Goal: Task Accomplishment & Management: Use online tool/utility

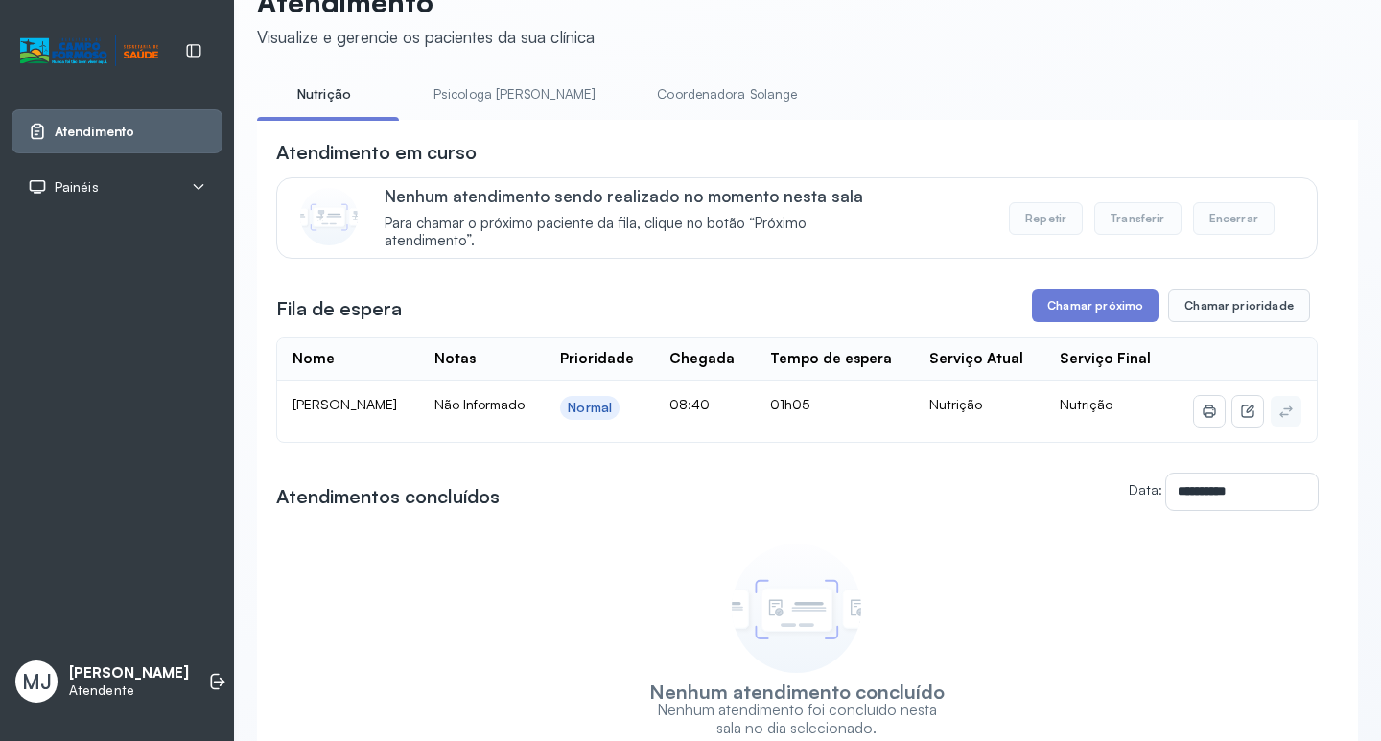
scroll to position [96, 0]
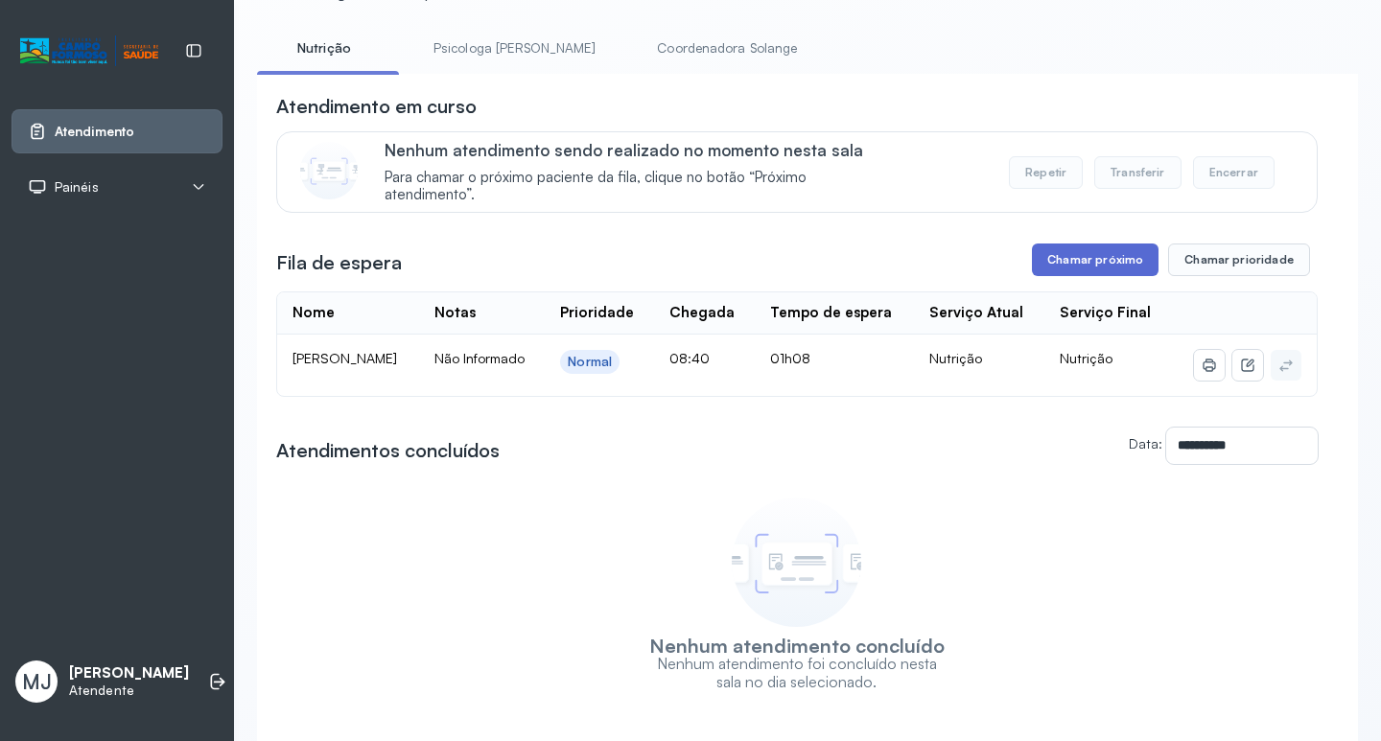
click at [1075, 260] on button "Chamar próximo" at bounding box center [1095, 260] width 127 height 33
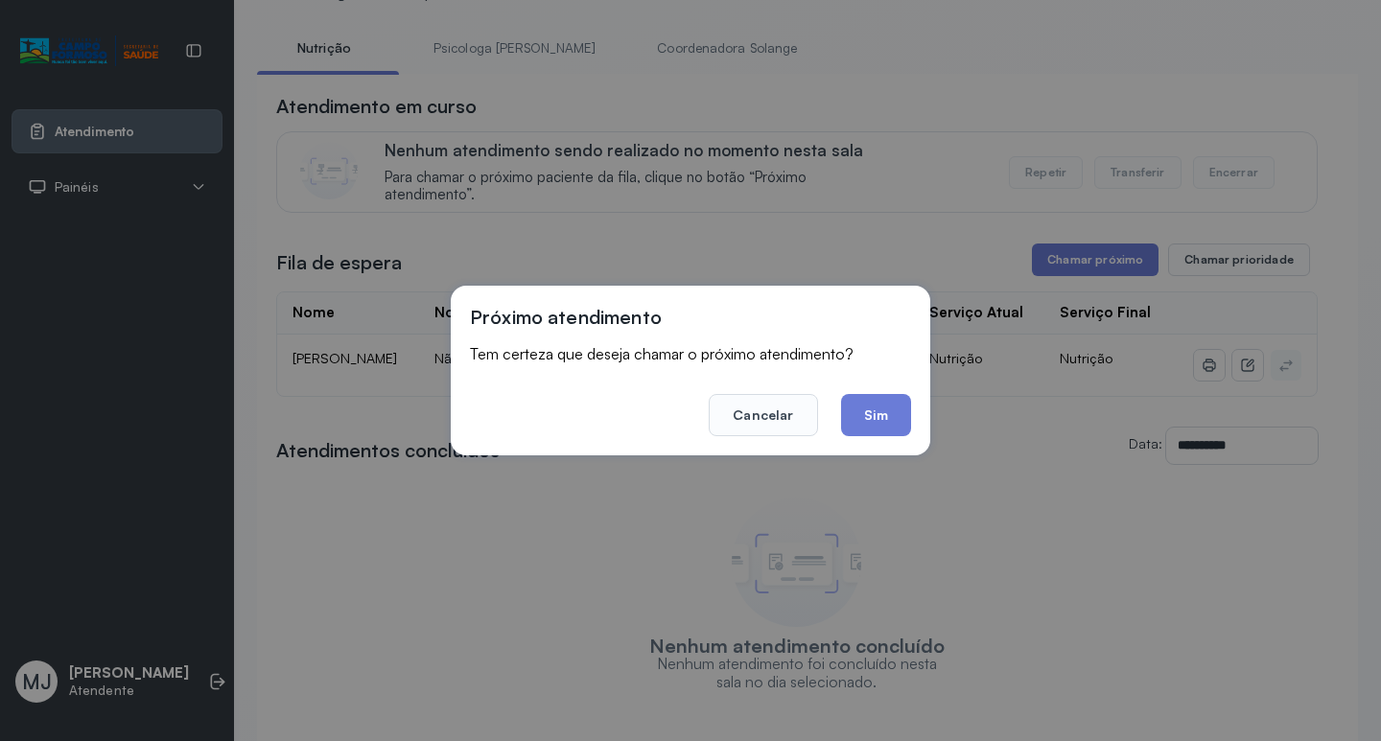
click at [778, 192] on div "Próximo atendimento Tem certeza que deseja chamar o próximo atendimento? Cancel…" at bounding box center [690, 370] width 1381 height 741
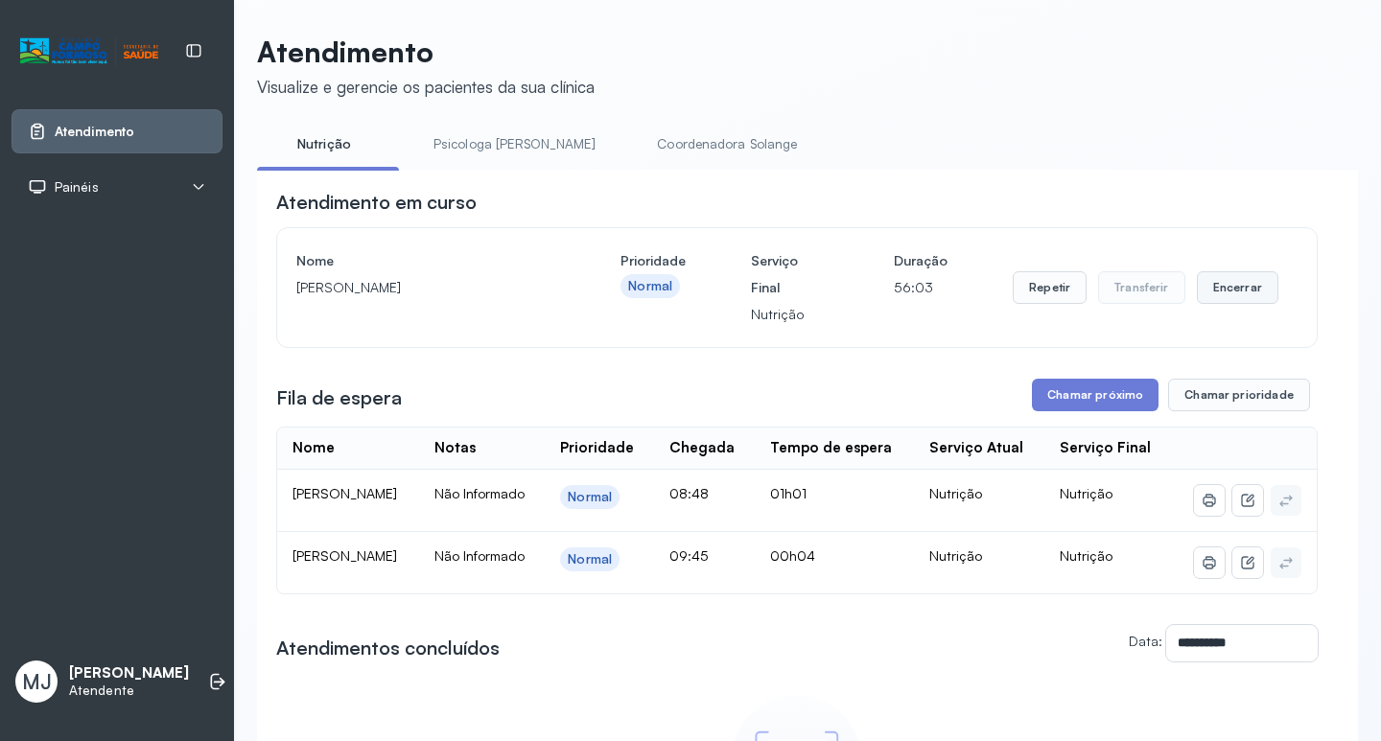
click at [1226, 291] on button "Encerrar" at bounding box center [1238, 287] width 82 height 33
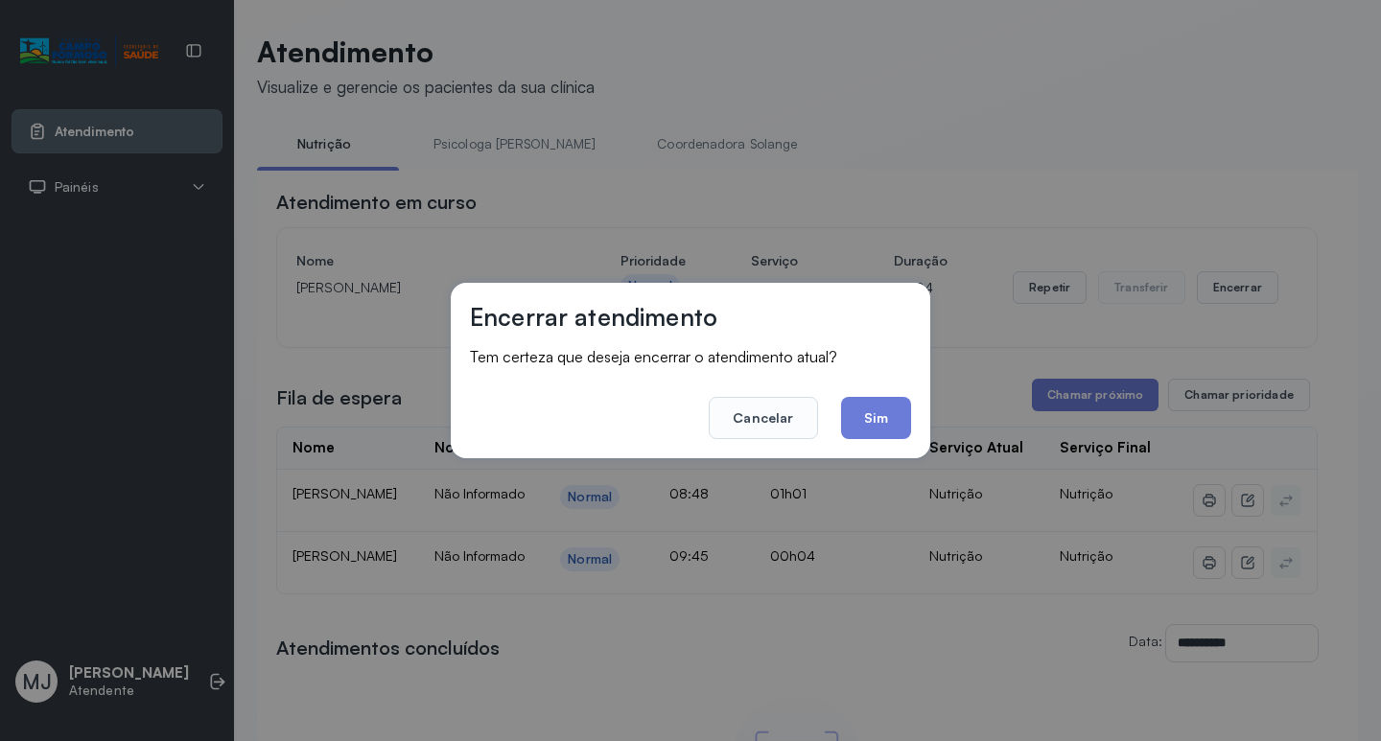
drag, startPoint x: 898, startPoint y: 423, endPoint x: 940, endPoint y: 422, distance: 42.2
click at [897, 424] on button "Sim" at bounding box center [876, 418] width 70 height 42
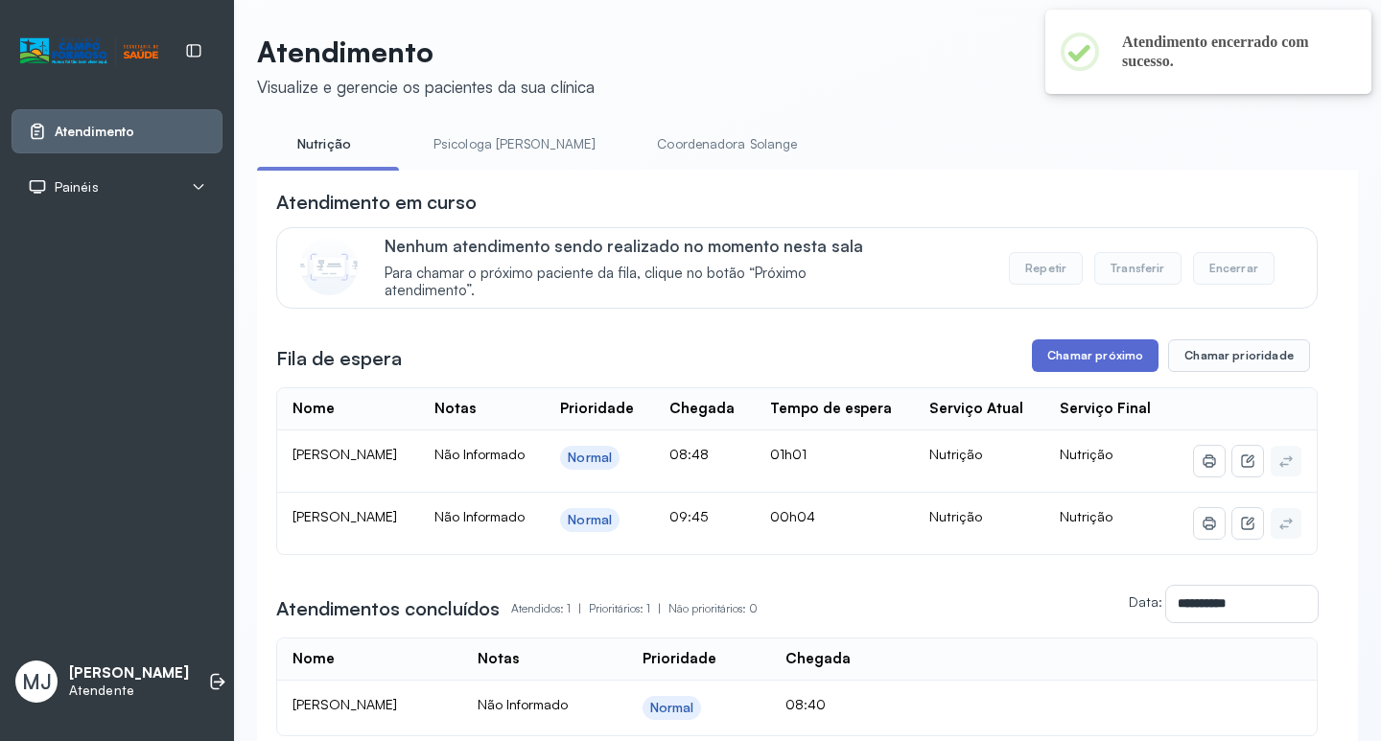
click at [1046, 355] on button "Chamar próximo" at bounding box center [1095, 356] width 127 height 33
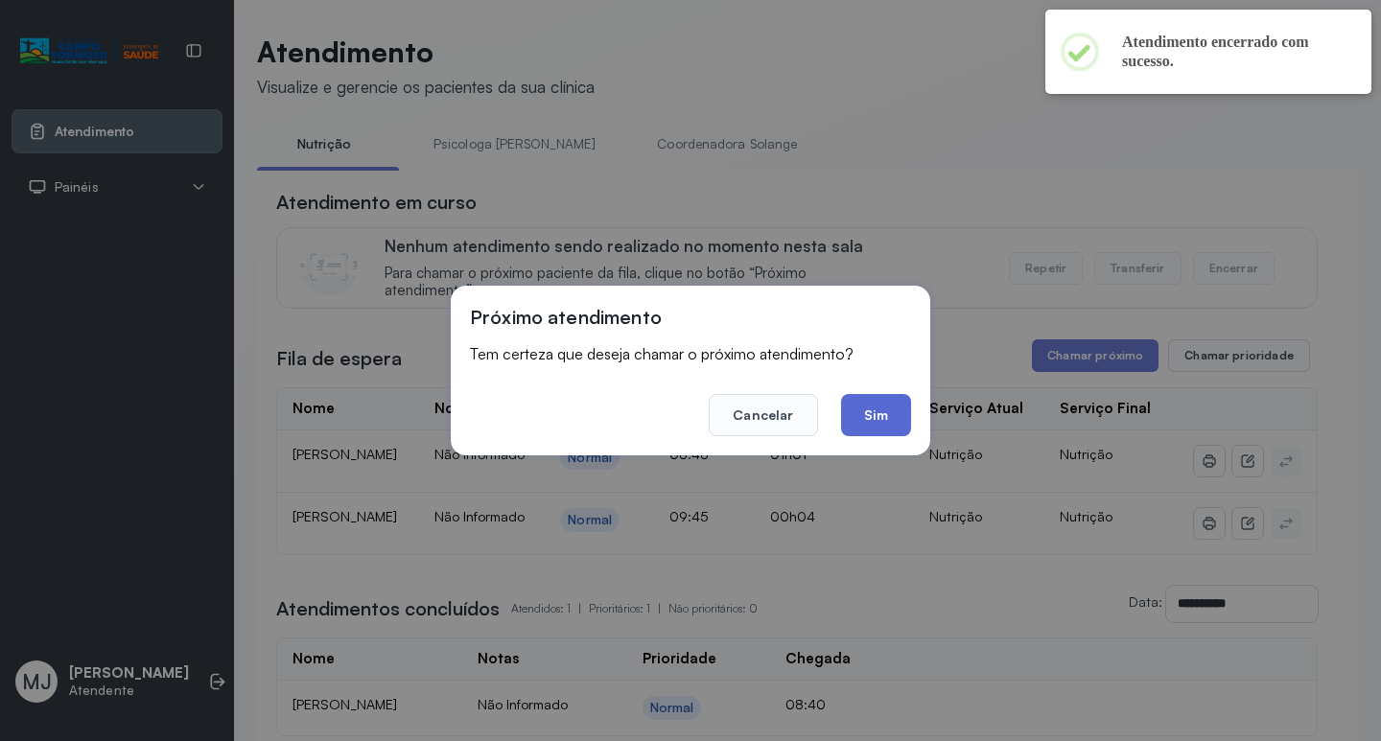
drag, startPoint x: 886, startPoint y: 416, endPoint x: 600, endPoint y: 171, distance: 376.8
click at [886, 413] on button "Sim" at bounding box center [876, 415] width 70 height 42
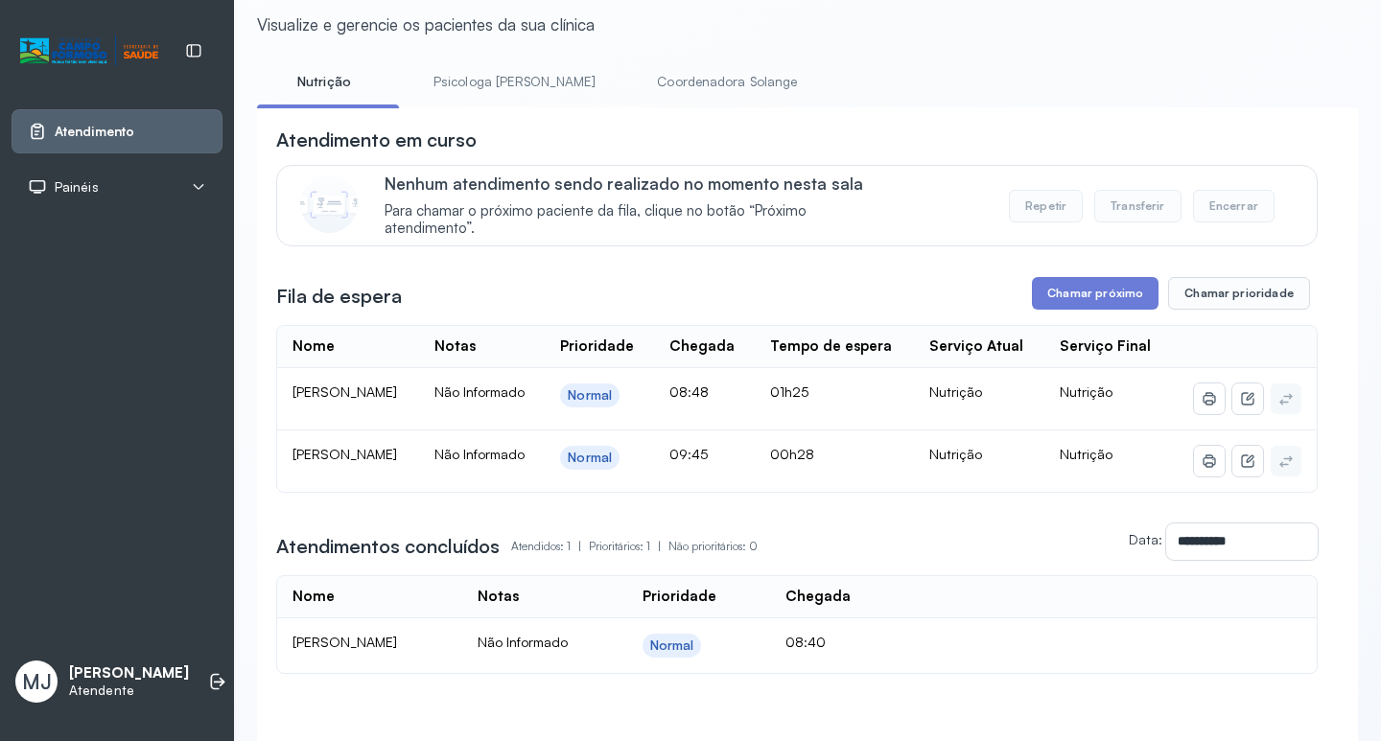
scroll to position [96, 0]
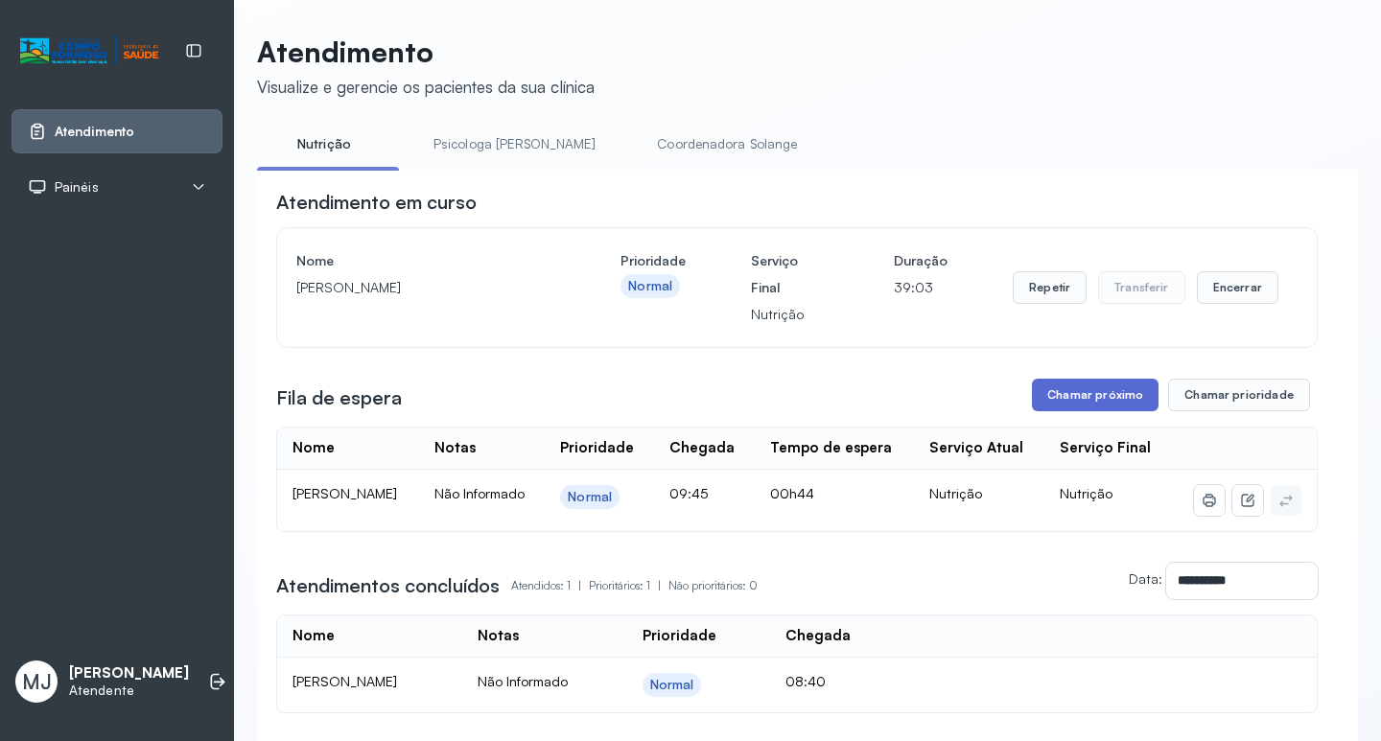
click at [1097, 399] on button "Chamar próximo" at bounding box center [1095, 395] width 127 height 33
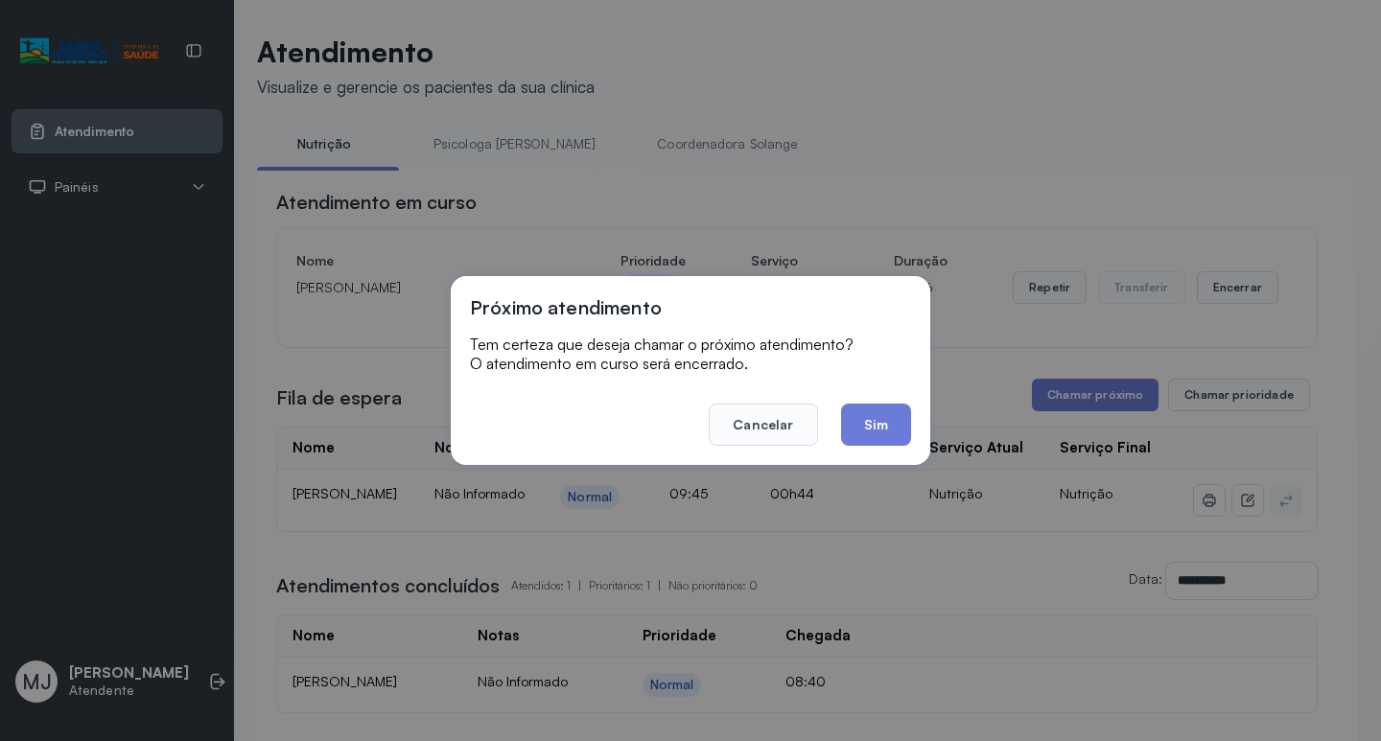
drag, startPoint x: 999, startPoint y: 366, endPoint x: 1094, endPoint y: 300, distance: 116.5
click at [1002, 357] on div "Próximo atendimento Tem certeza que deseja chamar o próximo atendimento? O aten…" at bounding box center [690, 370] width 1381 height 741
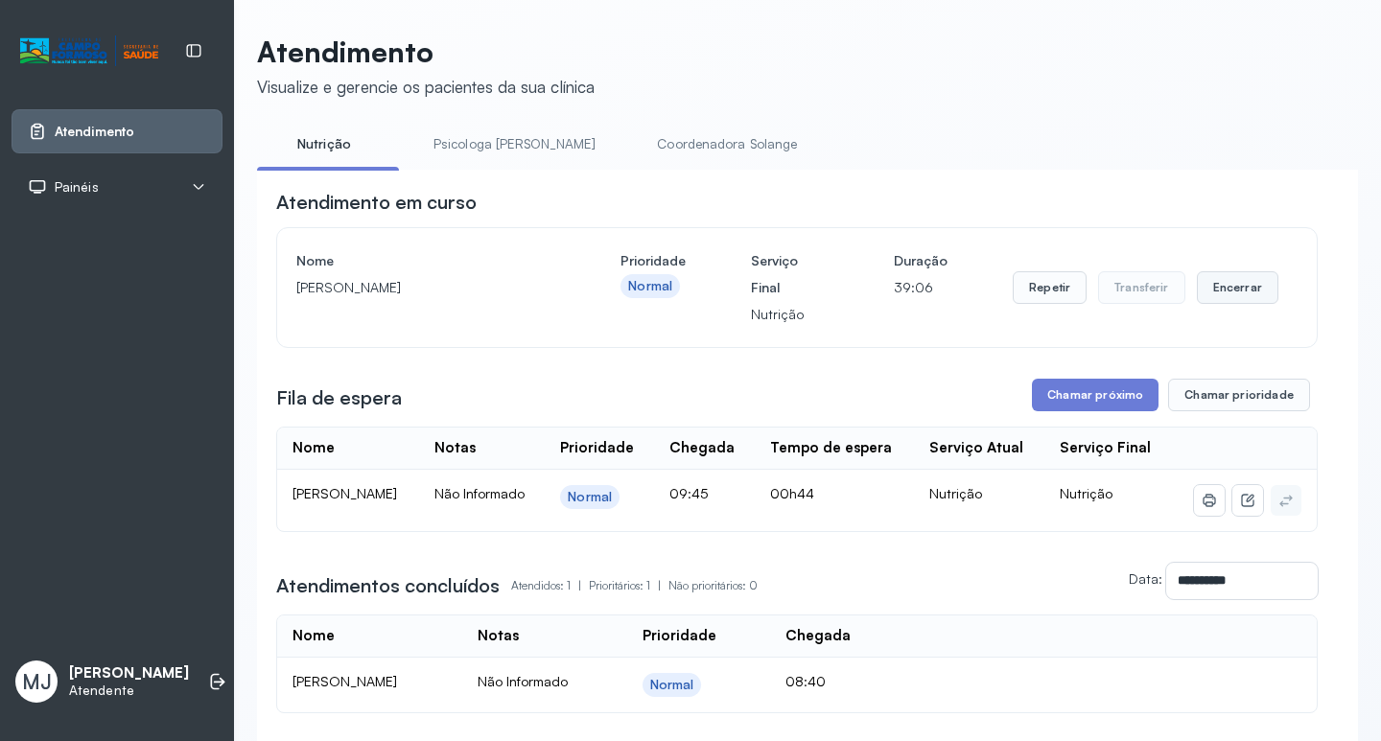
click at [1216, 290] on button "Encerrar" at bounding box center [1238, 287] width 82 height 33
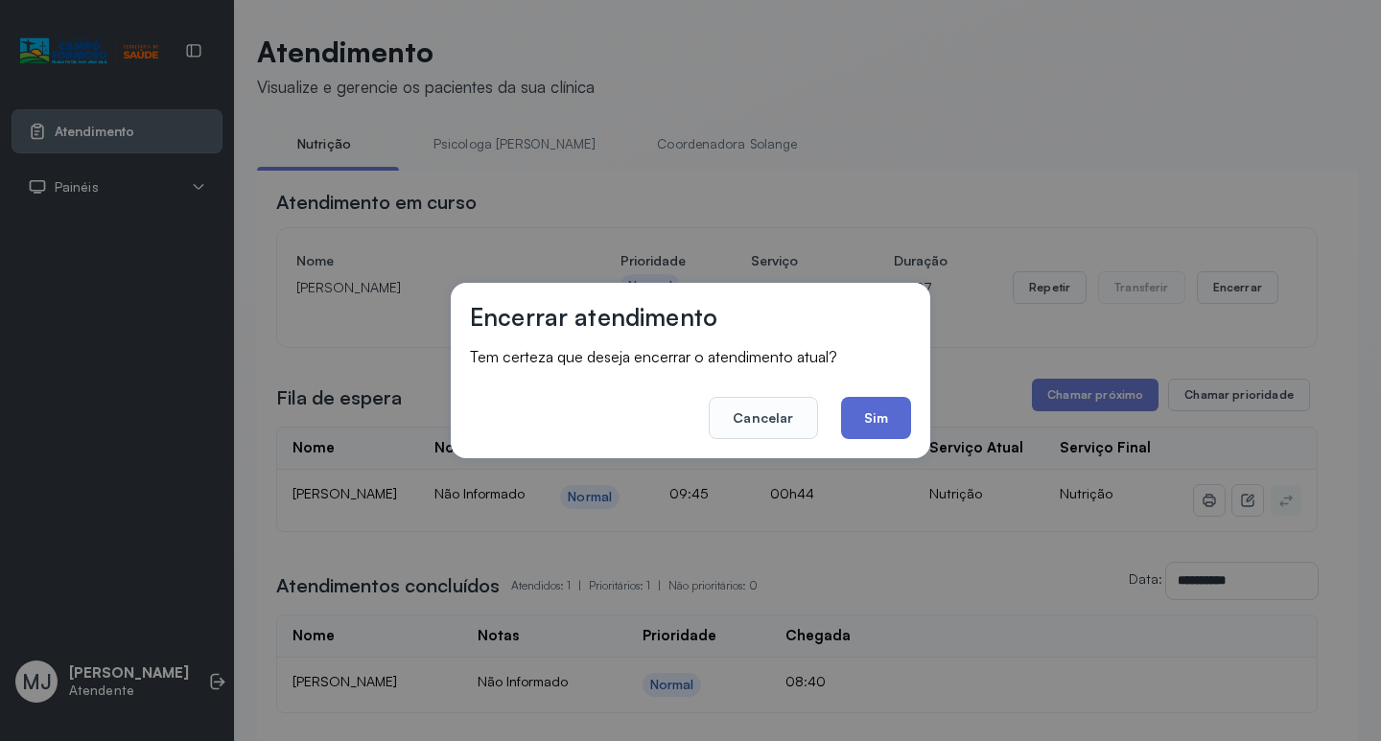
click at [905, 411] on button "Sim" at bounding box center [876, 418] width 70 height 42
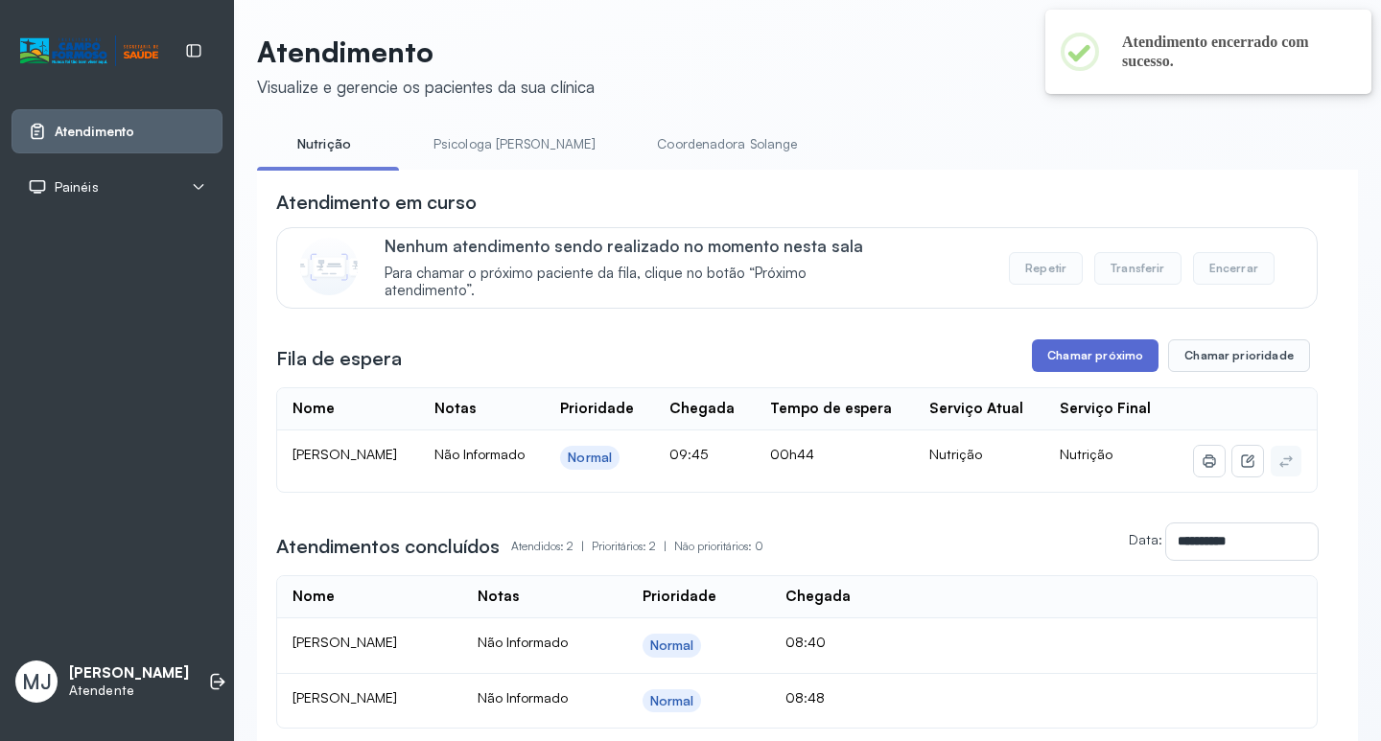
click at [1059, 360] on button "Chamar próximo" at bounding box center [1095, 356] width 127 height 33
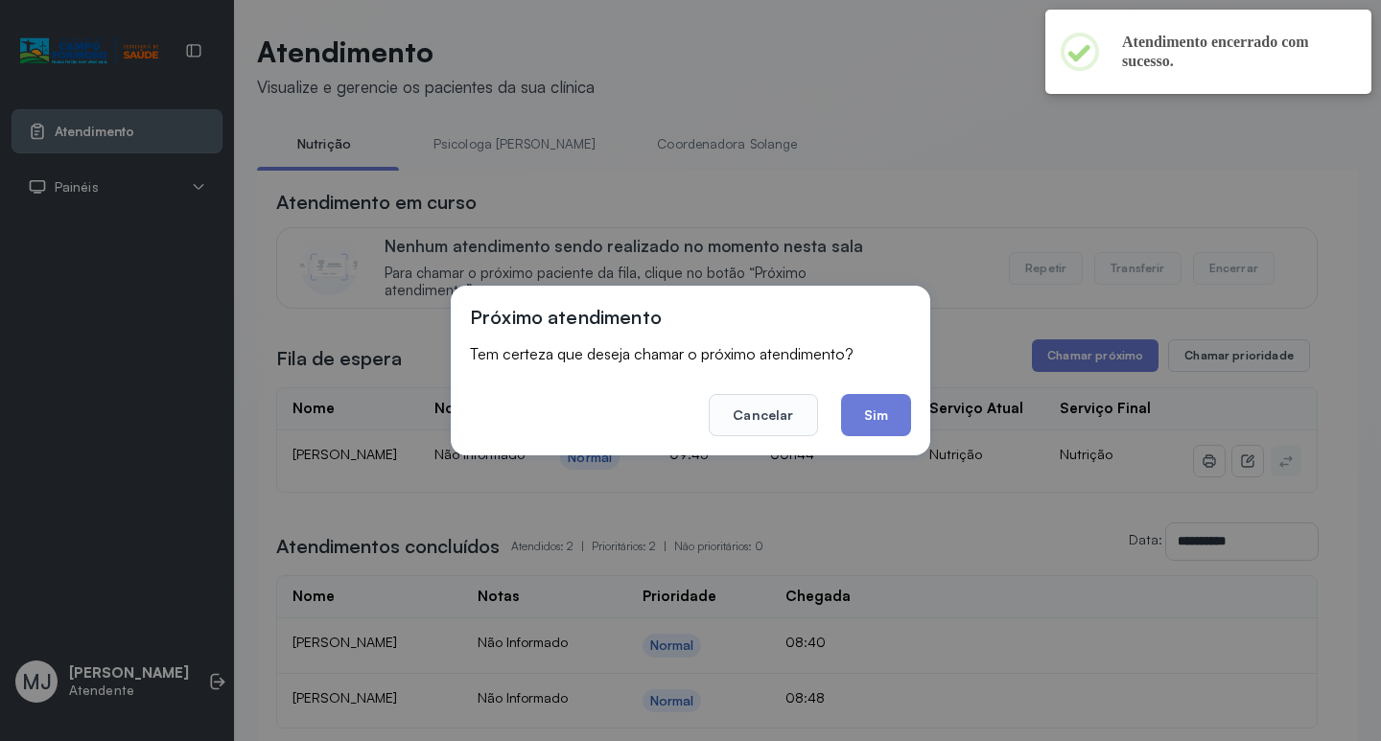
click at [913, 418] on div "Próximo atendimento Tem certeza que deseja chamar o próximo atendimento? Cancel…" at bounding box center [691, 371] width 480 height 170
click at [891, 417] on button "Sim" at bounding box center [876, 415] width 70 height 42
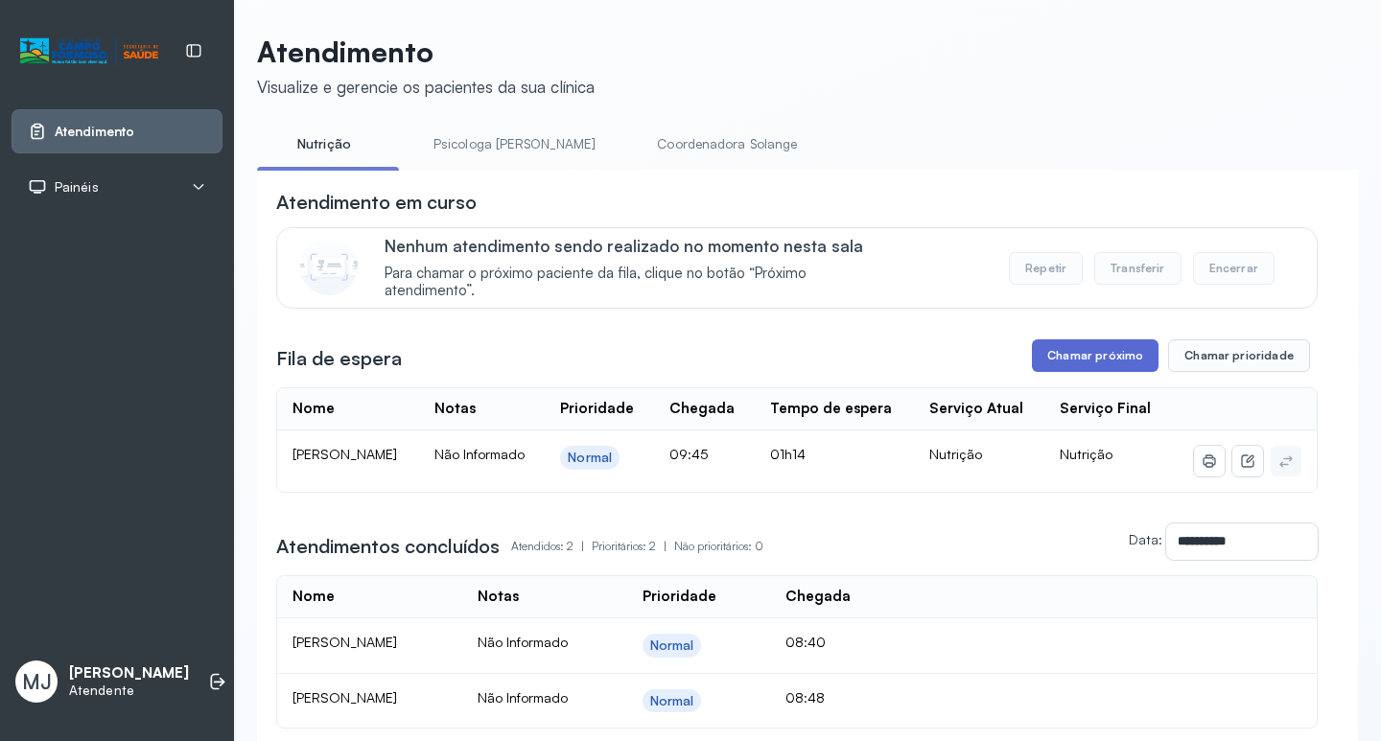
click at [1097, 362] on button "Chamar próximo" at bounding box center [1095, 356] width 127 height 33
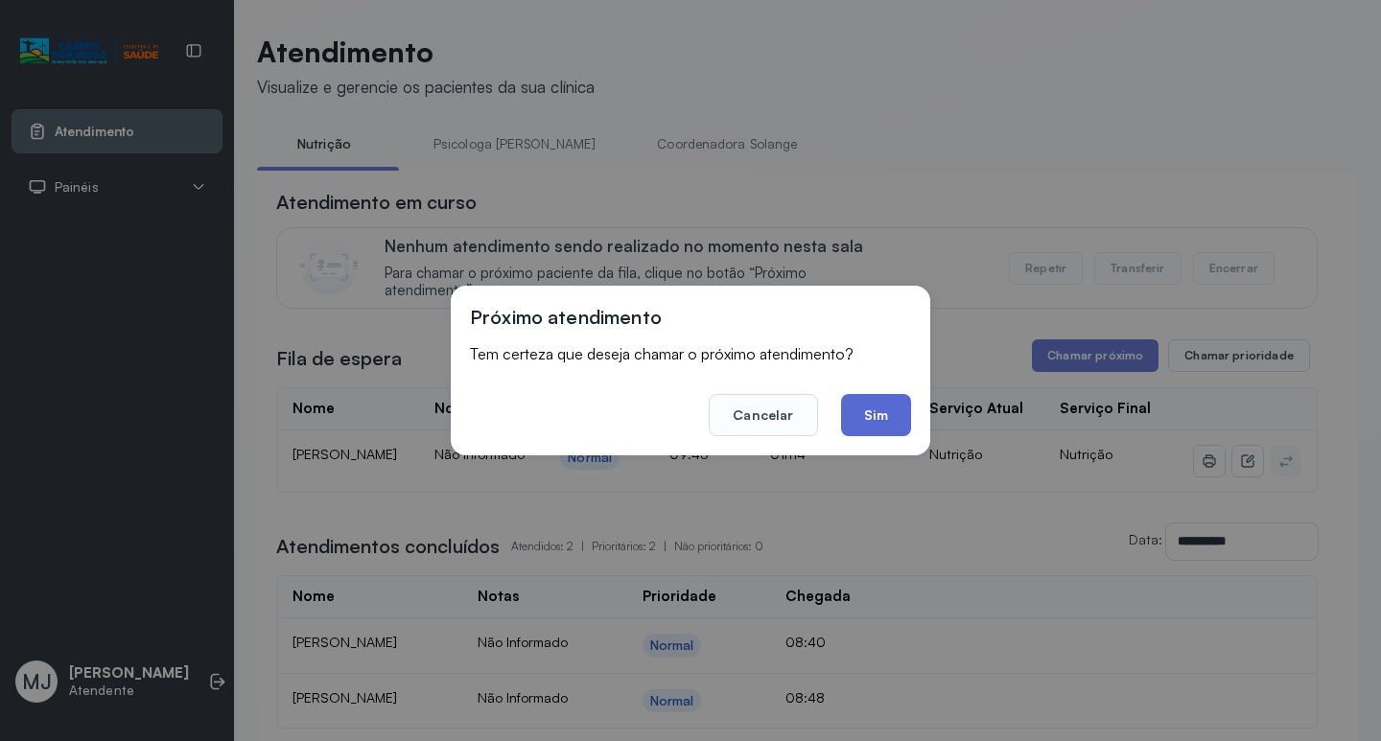
click at [864, 413] on button "Sim" at bounding box center [876, 415] width 70 height 42
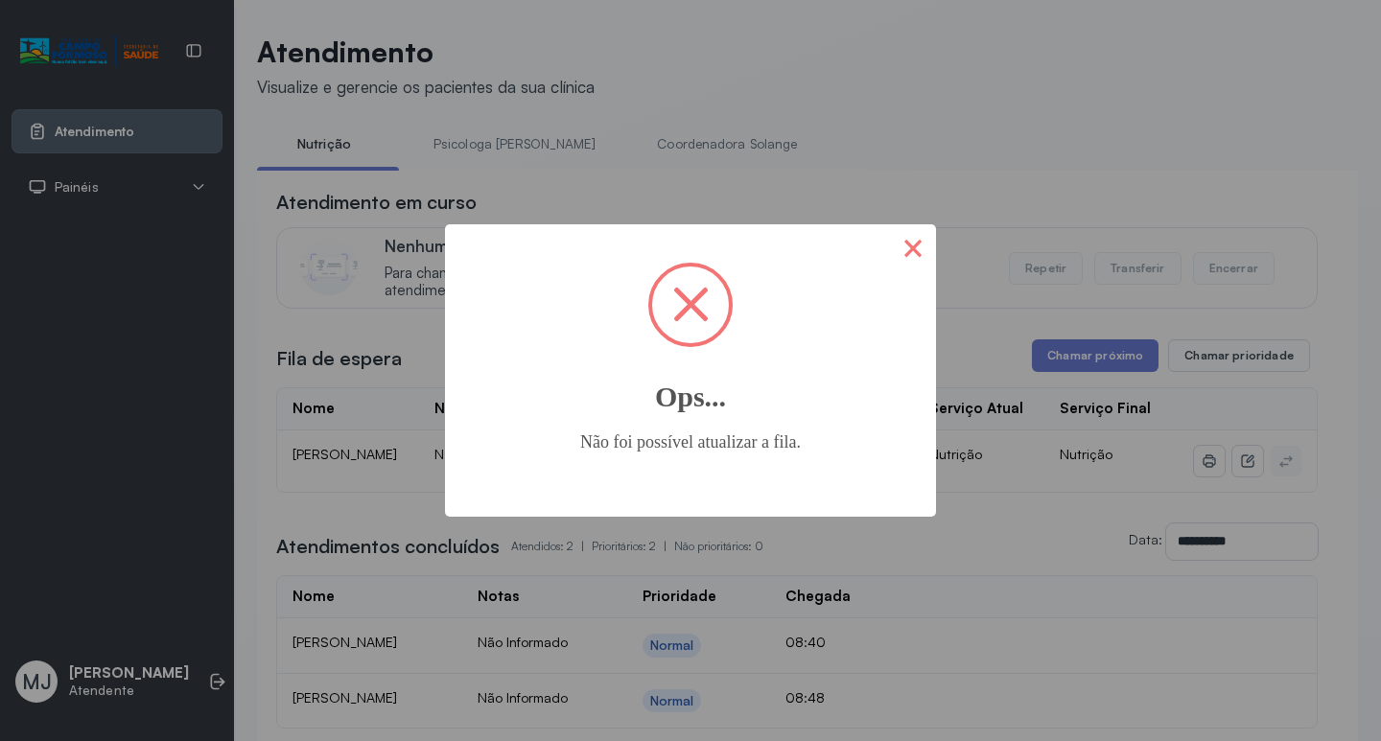
click at [907, 260] on button "×" at bounding box center [913, 247] width 46 height 46
